Goal: Task Accomplishment & Management: Use online tool/utility

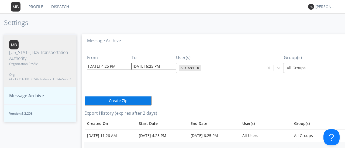
scroll to position [21, 56]
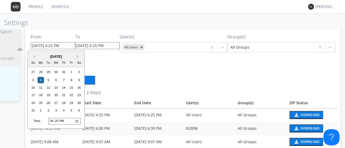
click at [62, 45] on input "[DATE] 4:25 PM" at bounding box center [53, 45] width 44 height 7
click at [64, 97] on div "21" at bounding box center [64, 95] width 6 height 6
type input "[DATE] 4:25 PM"
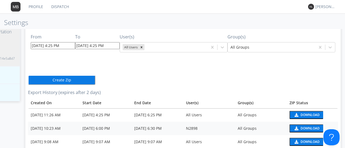
click at [101, 47] on input "[DATE] 4:25 PM" at bounding box center [97, 45] width 44 height 7
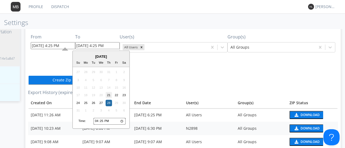
click at [109, 94] on div "21" at bounding box center [109, 95] width 6 height 6
type input "[DATE] 4:25 PM"
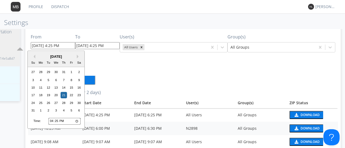
click at [50, 44] on input "[DATE] 4:25 PM" at bounding box center [53, 45] width 44 height 7
type input "[DATE] 7:25 PM"
click at [59, 46] on input "[DATE] 7:25 PM" at bounding box center [53, 45] width 44 height 7
type input "[DATE] 7:25 AM"
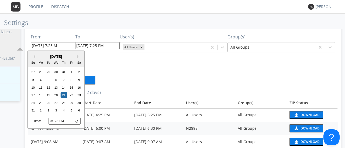
type input "[DATE] 7:25 AM"
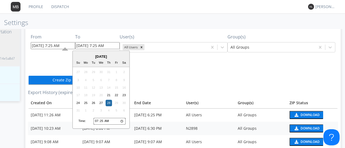
click at [85, 44] on input "[DATE] 7:25 AM" at bounding box center [97, 45] width 44 height 7
click at [107, 94] on div "21" at bounding box center [109, 95] width 6 height 6
click at [94, 45] on input "[DATE] 7:25 AM" at bounding box center [97, 45] width 44 height 7
type input "[DATE] 8:25 AM"
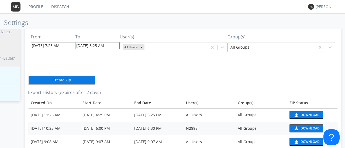
click at [141, 74] on div "From [DATE] 7:25 AM To [DATE] 8:25 AM User(s) All Users Group(s) All Groups Cre…" at bounding box center [183, 142] width 310 height 230
click at [65, 80] on button "Create Zip" at bounding box center [61, 80] width 67 height 10
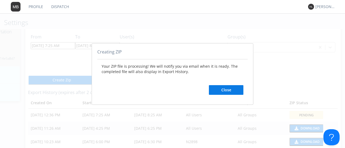
click at [222, 92] on button "Close" at bounding box center [226, 90] width 34 height 10
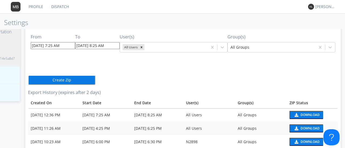
click at [300, 114] on div "Download" at bounding box center [309, 115] width 19 height 3
